Goal: Information Seeking & Learning: Learn about a topic

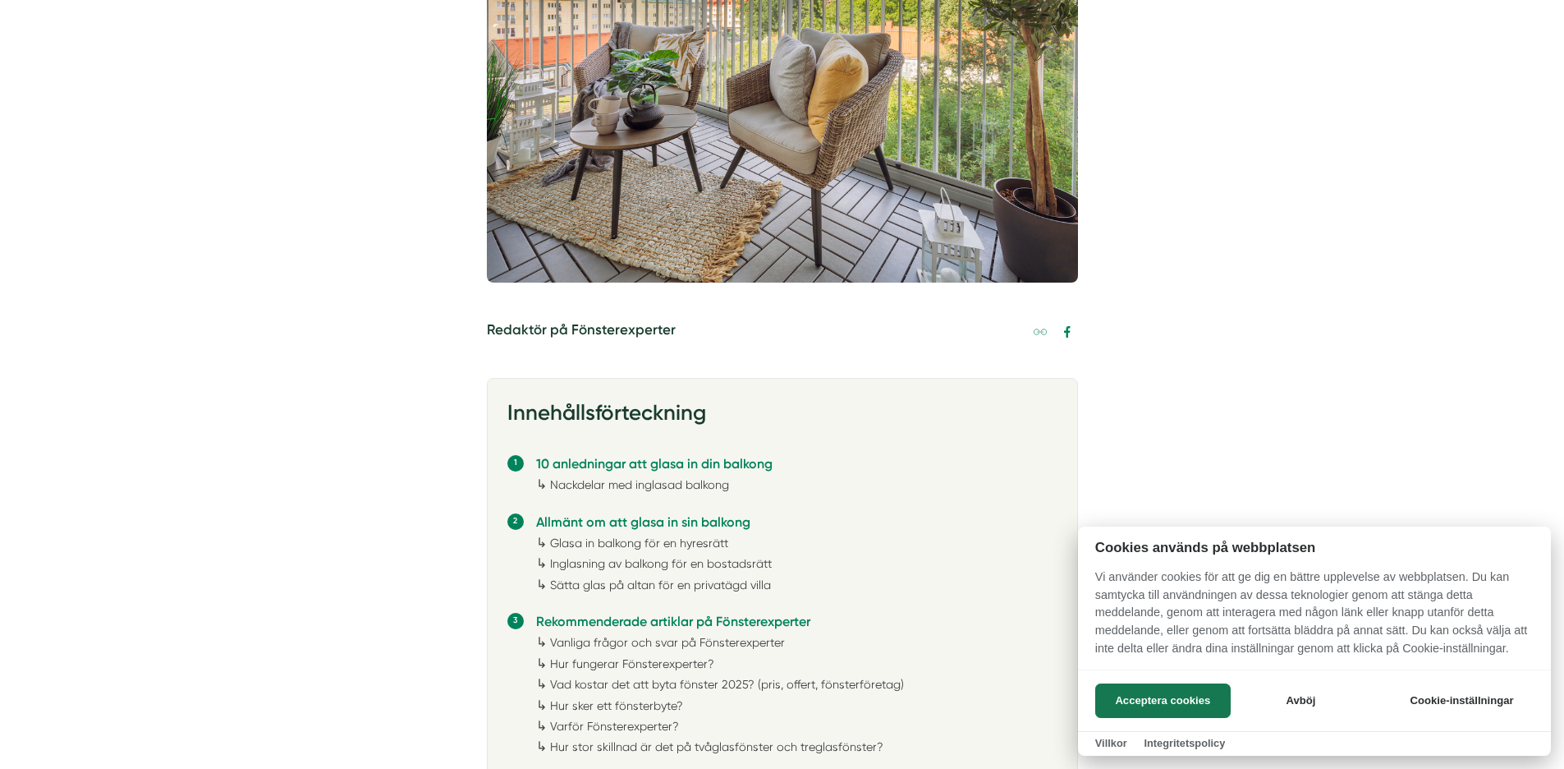
scroll to position [591, 0]
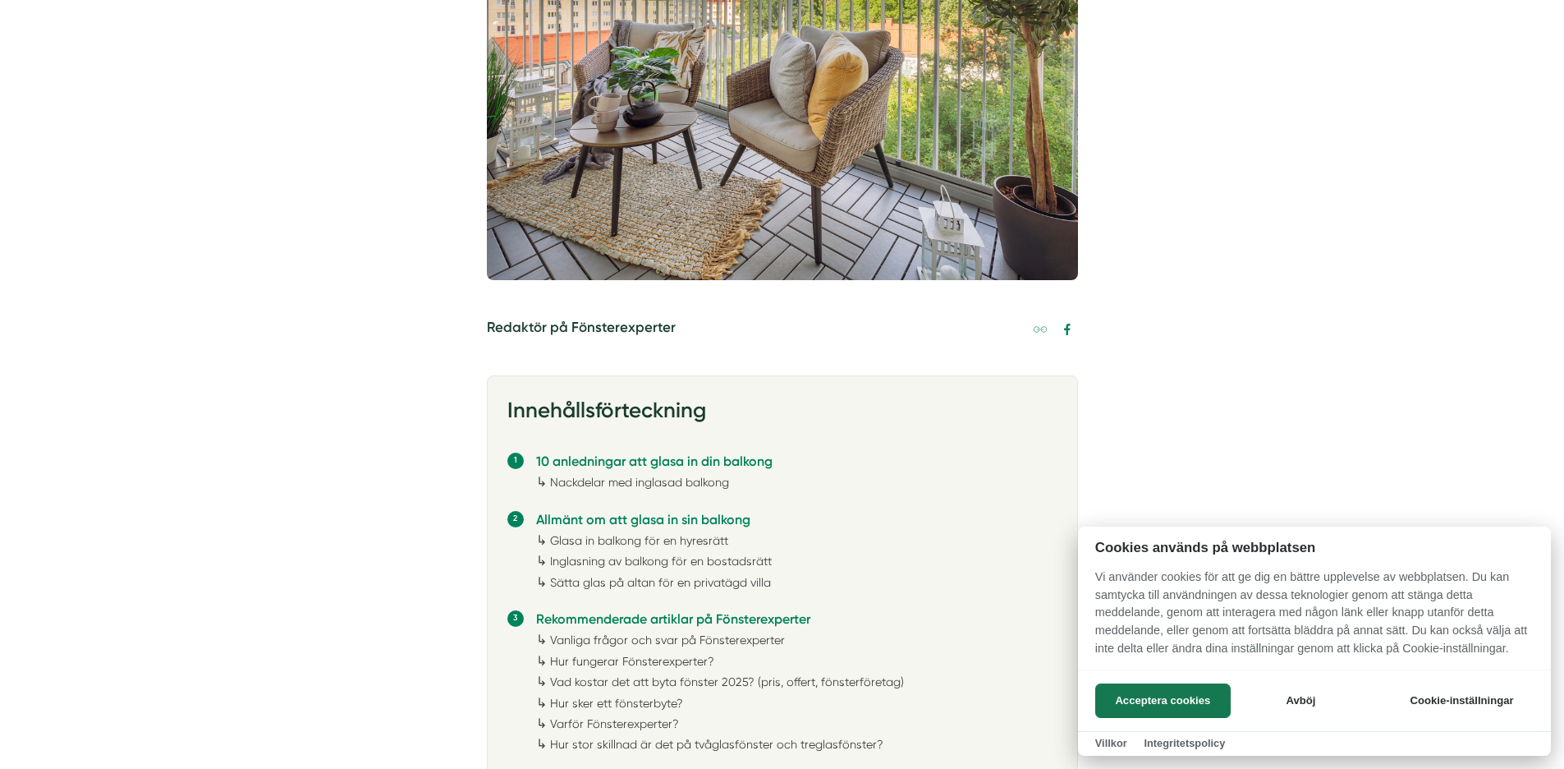
click at [693, 479] on div at bounding box center [782, 384] width 1564 height 769
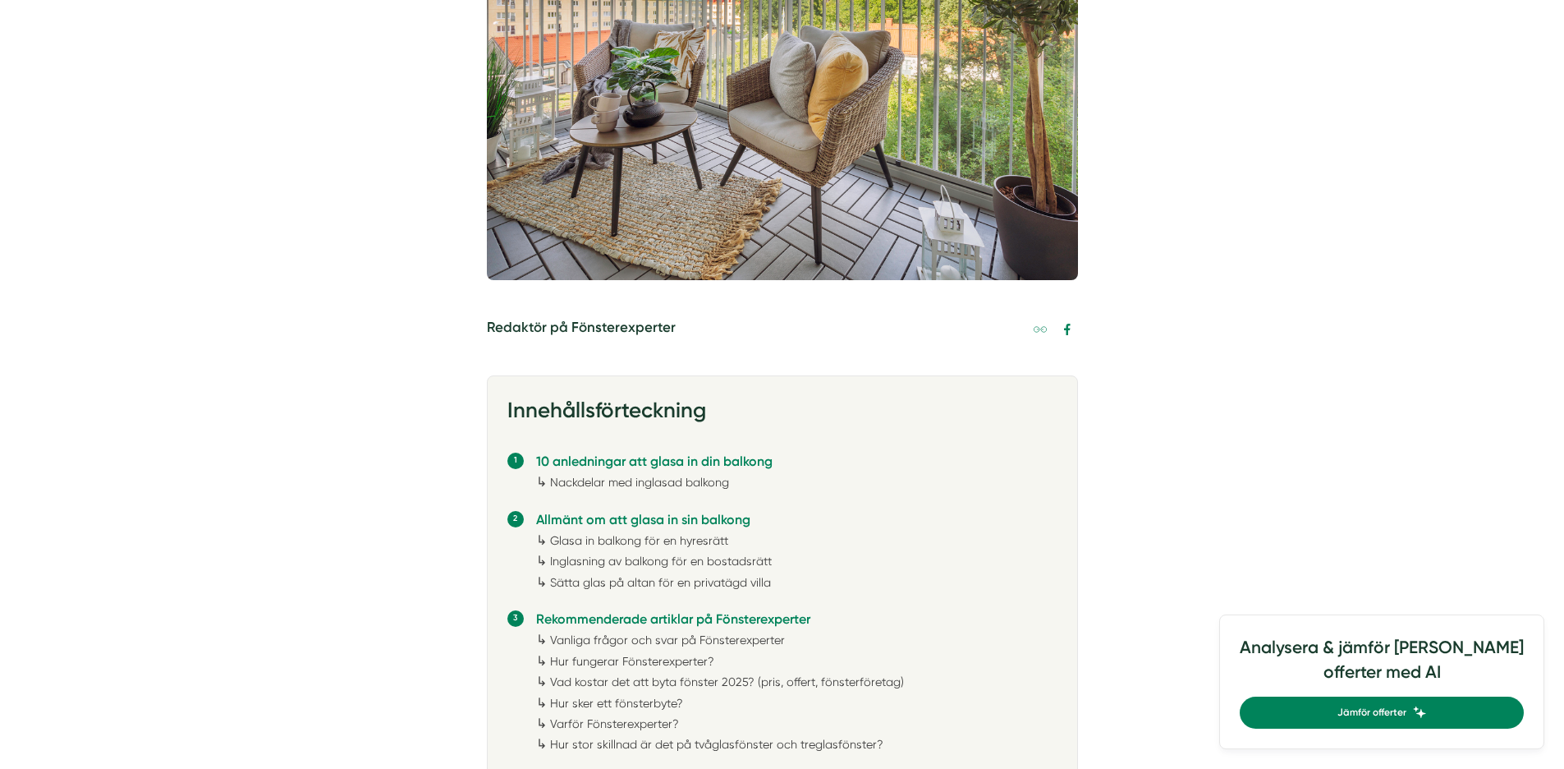
click at [594, 481] on link "Nackdelar med inglasad balkong" at bounding box center [639, 481] width 179 height 13
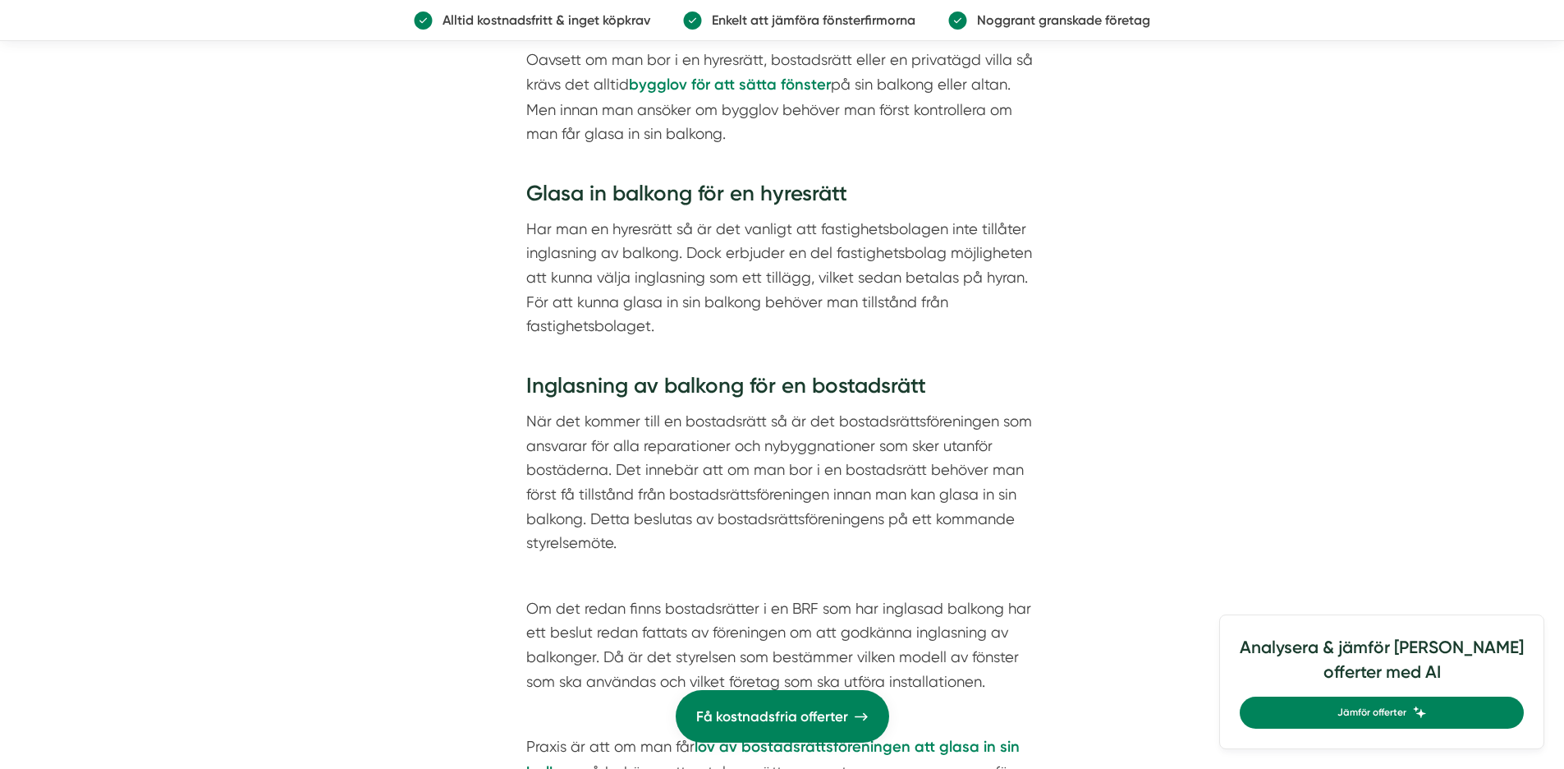
scroll to position [4495, 0]
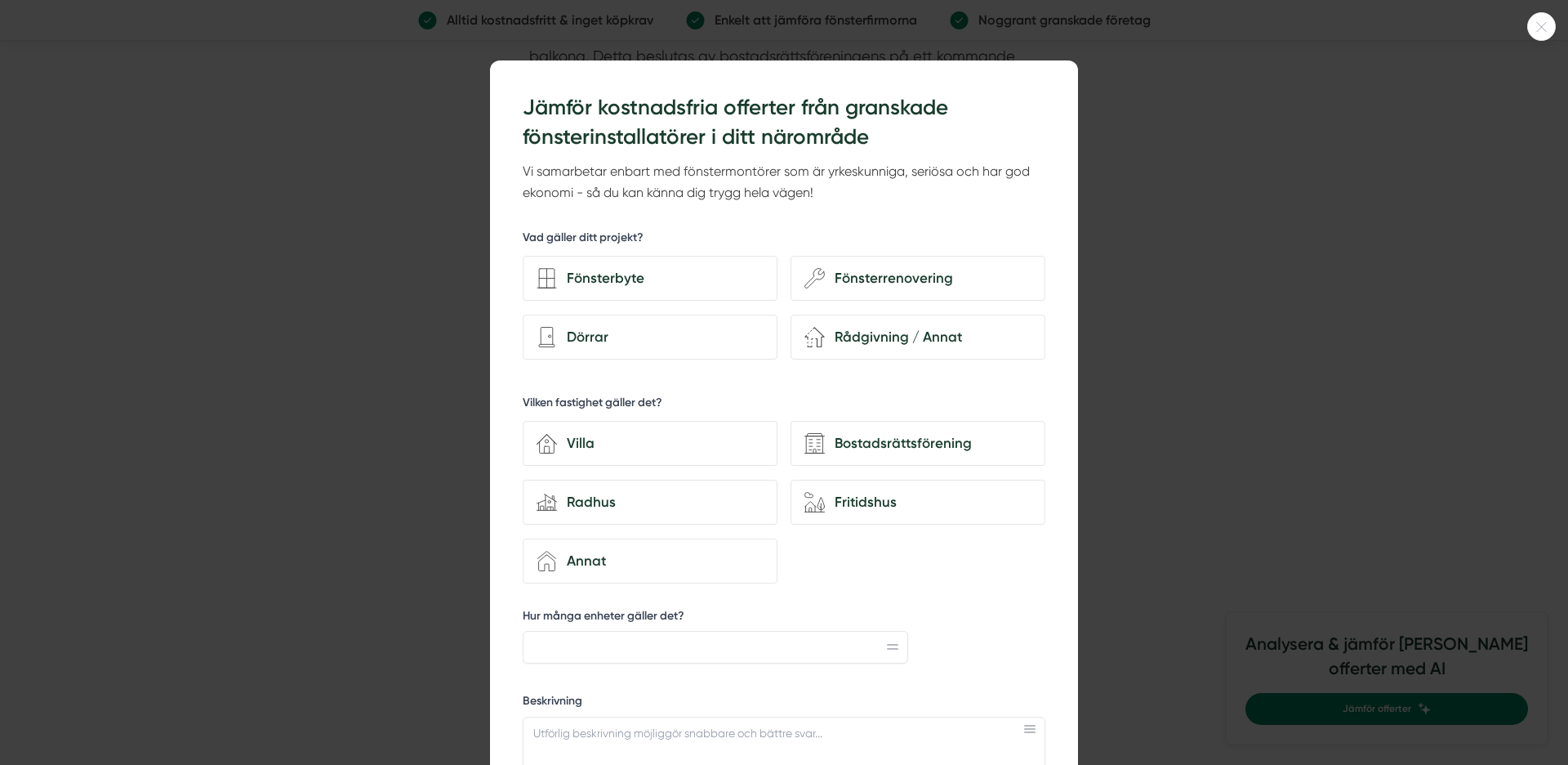
click at [1182, 290] on div at bounding box center [784, 382] width 1568 height 765
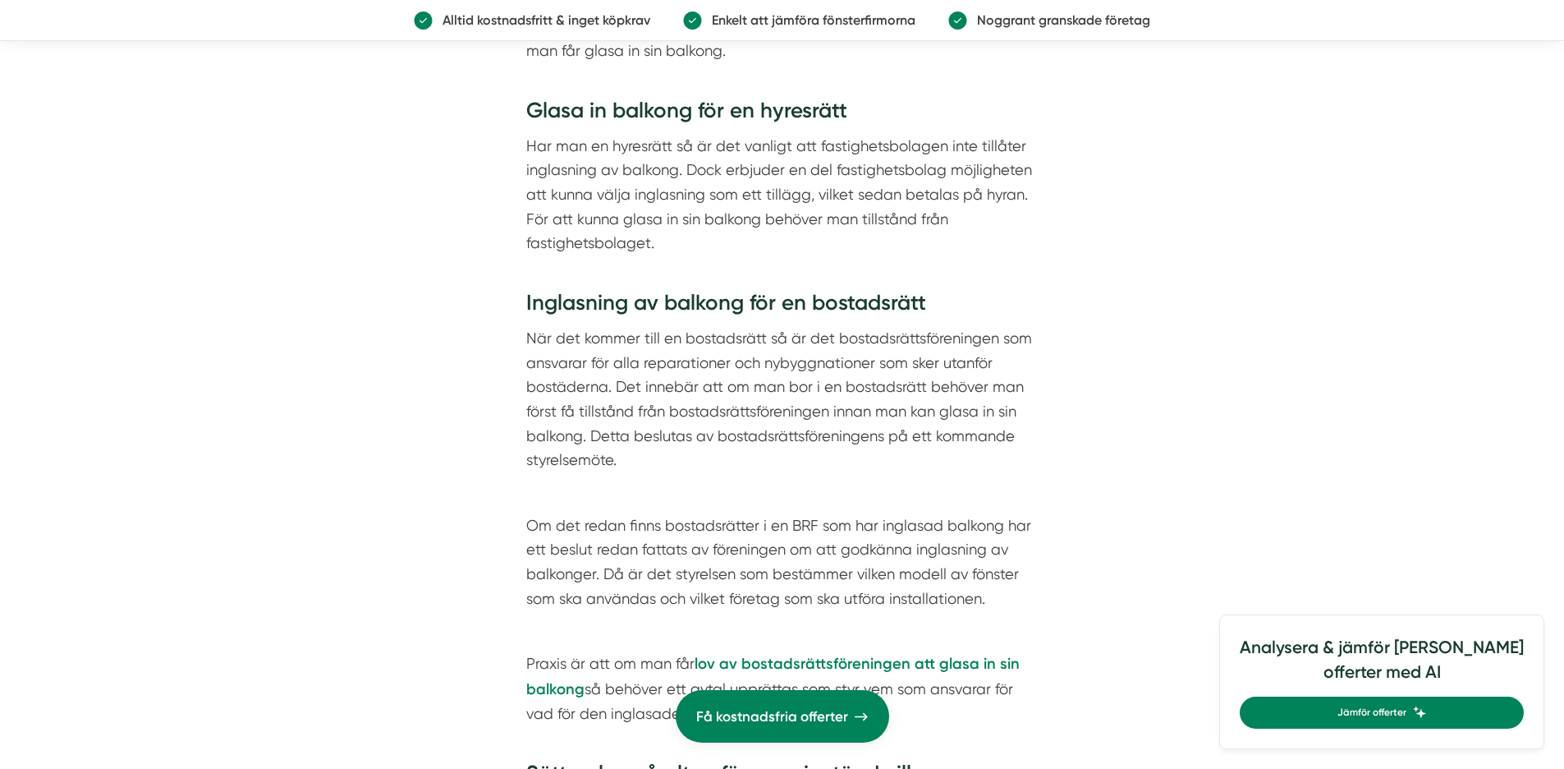
scroll to position [4101, 0]
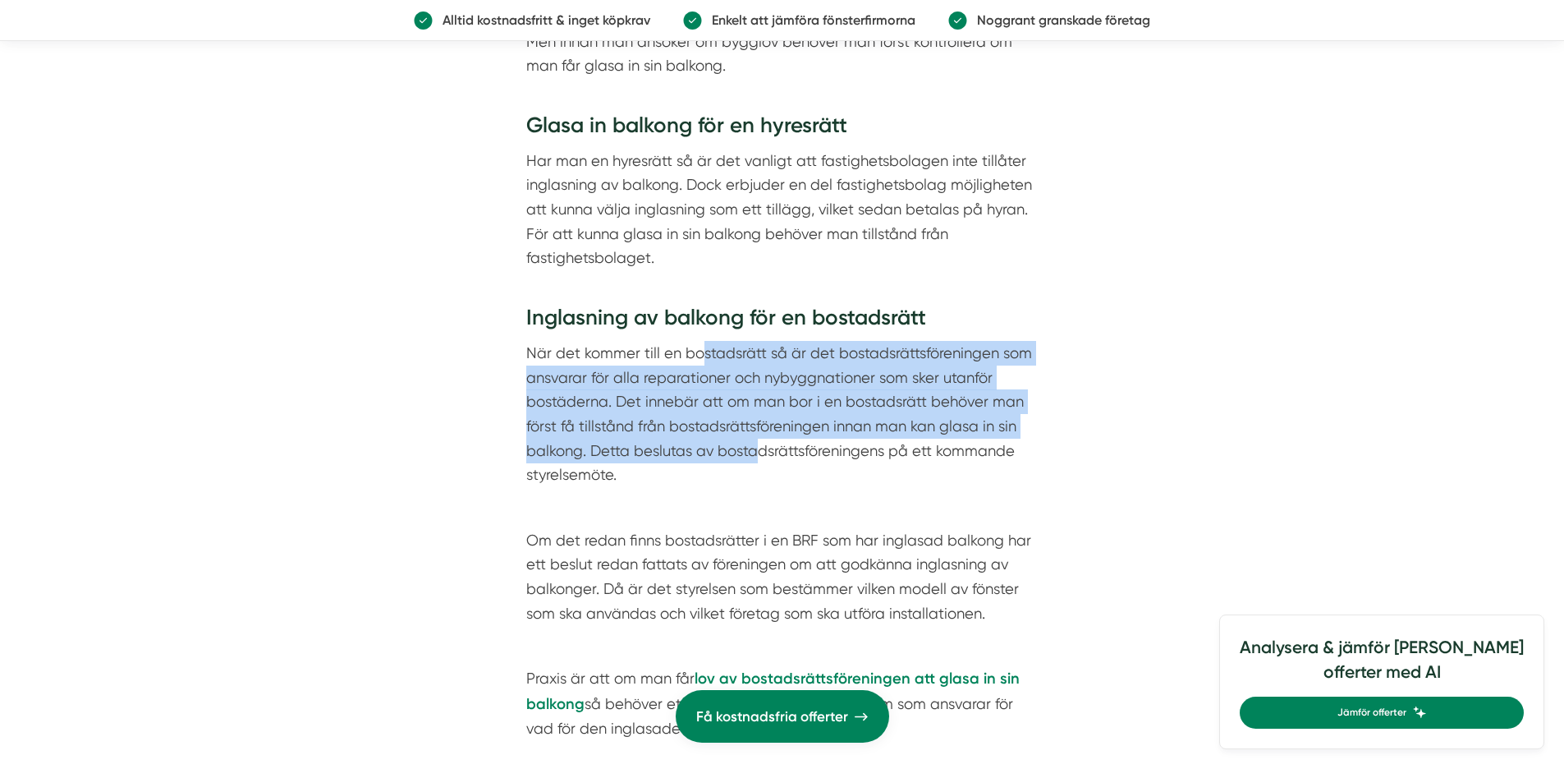
drag, startPoint x: 705, startPoint y: 363, endPoint x: 758, endPoint y: 447, distance: 98.9
click at [758, 447] on p "När det kommer till en bostadsrätt så är det bostadsrättsföreningen som ansvara…" at bounding box center [782, 414] width 512 height 146
drag, startPoint x: 766, startPoint y: 475, endPoint x: 704, endPoint y: 350, distance: 139.9
click at [705, 348] on p "När det kommer till en bostadsrätt så är det bostadsrättsföreningen som ansvara…" at bounding box center [782, 414] width 512 height 146
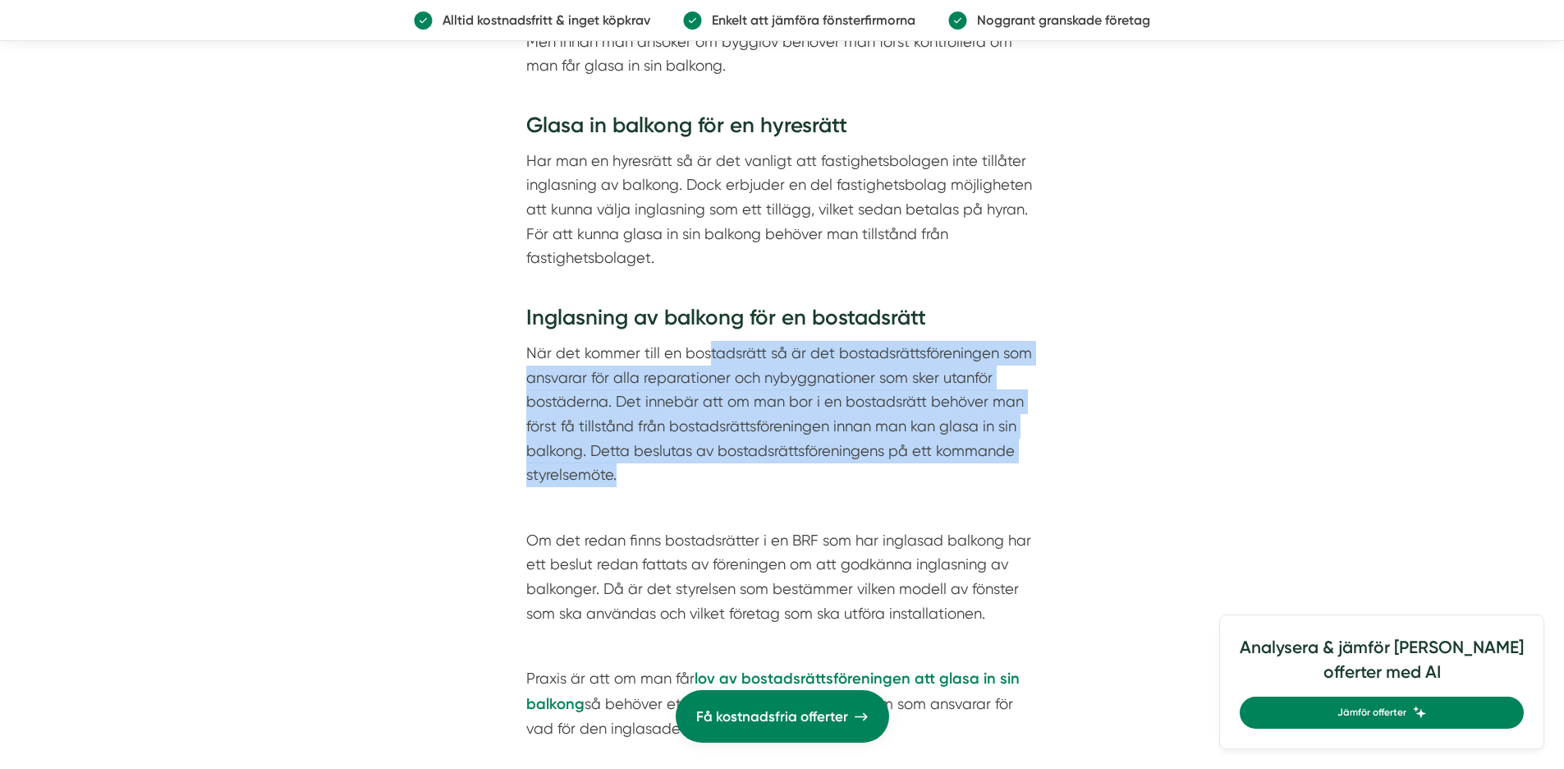
click at [704, 350] on p "När det kommer till en bostadsrätt så är det bostadsrättsföreningen som ansvara…" at bounding box center [782, 414] width 512 height 146
click at [752, 442] on p "När det kommer till en bostadsrätt så är det bostadsrättsföreningen som ansvara…" at bounding box center [782, 414] width 512 height 146
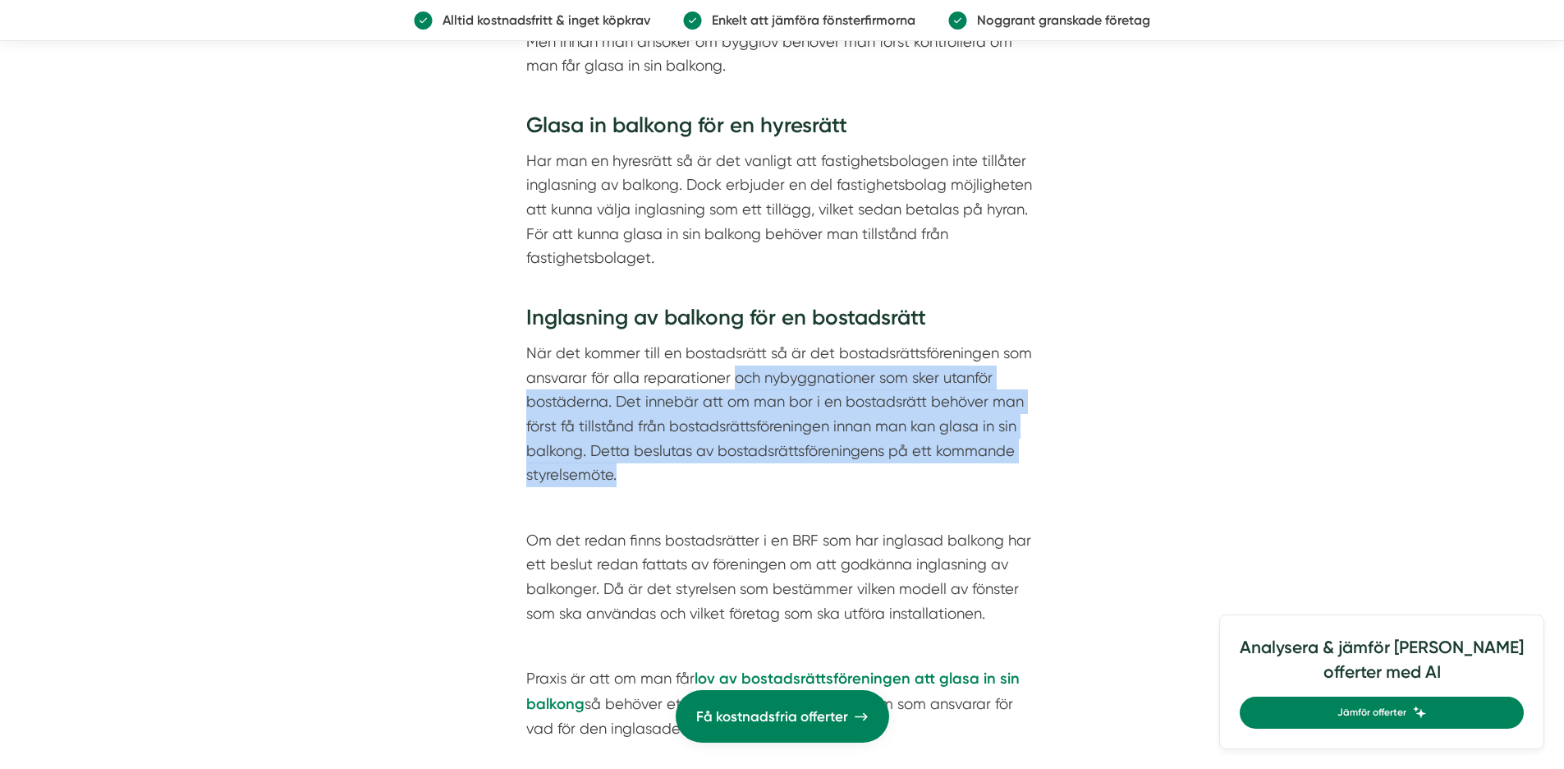
click at [766, 473] on p "När det kommer till en bostadsrätt så är det bostadsrättsföreningen som ansvara…" at bounding box center [782, 414] width 512 height 146
click at [766, 471] on p "När det kommer till en bostadsrätt så är det bostadsrättsföreningen som ansvara…" at bounding box center [782, 414] width 512 height 146
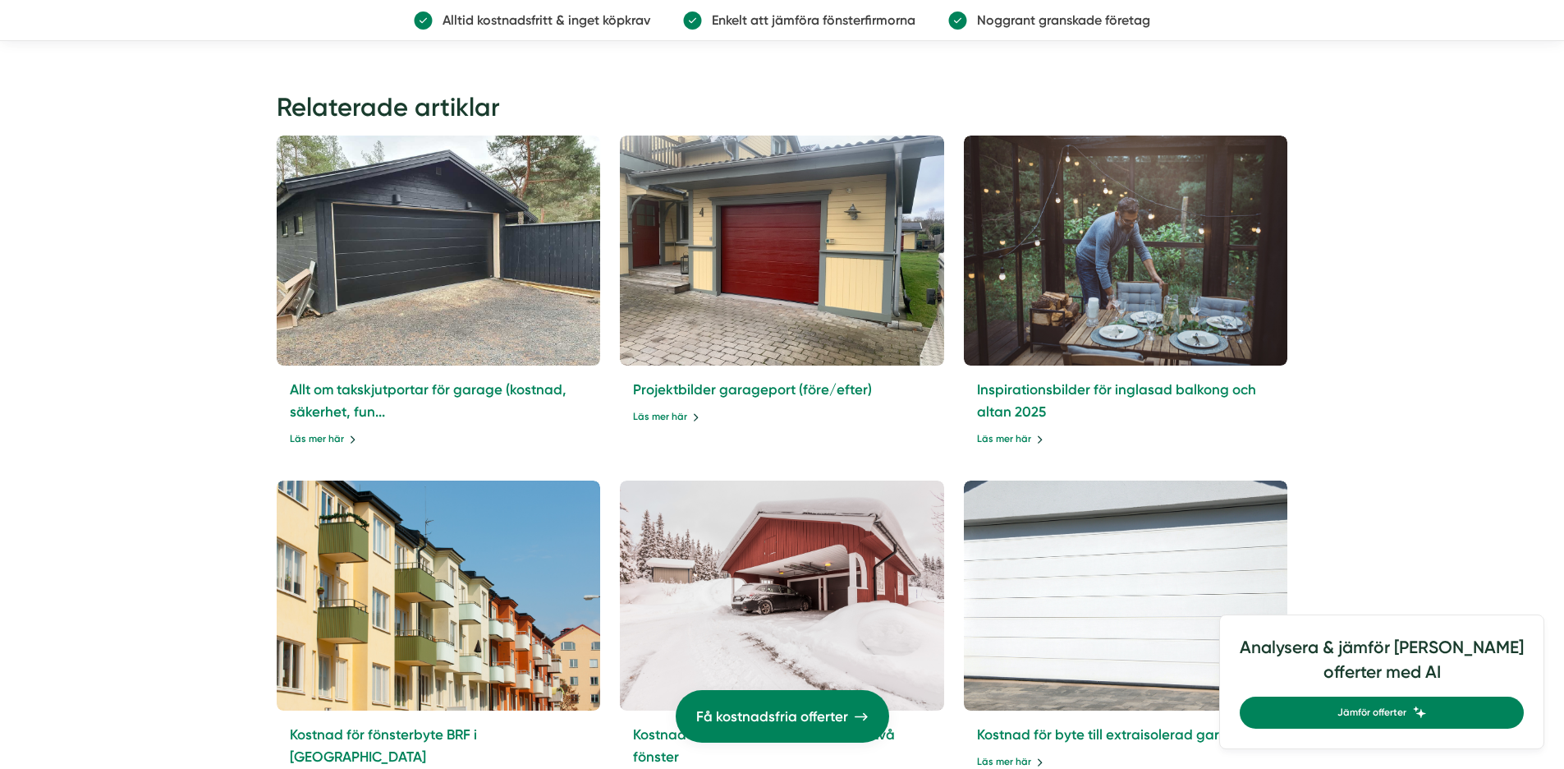
scroll to position [8141, 0]
